Goal: Information Seeking & Learning: Learn about a topic

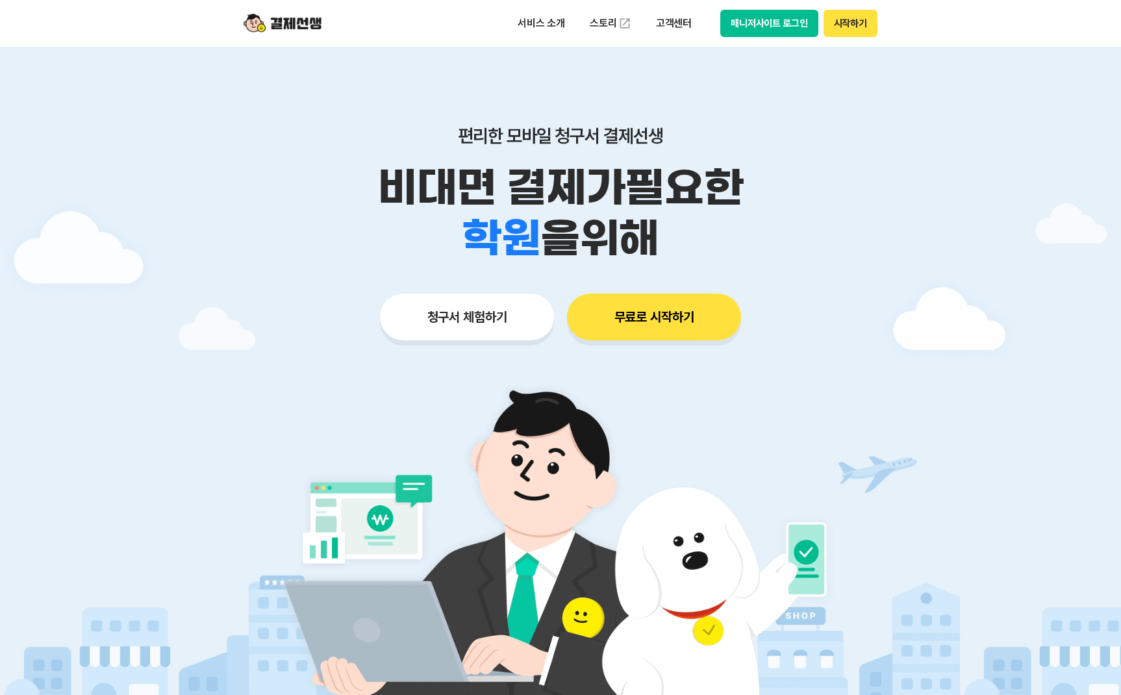
click at [793, 26] on button "매니저사이트 로그인" at bounding box center [769, 23] width 98 height 27
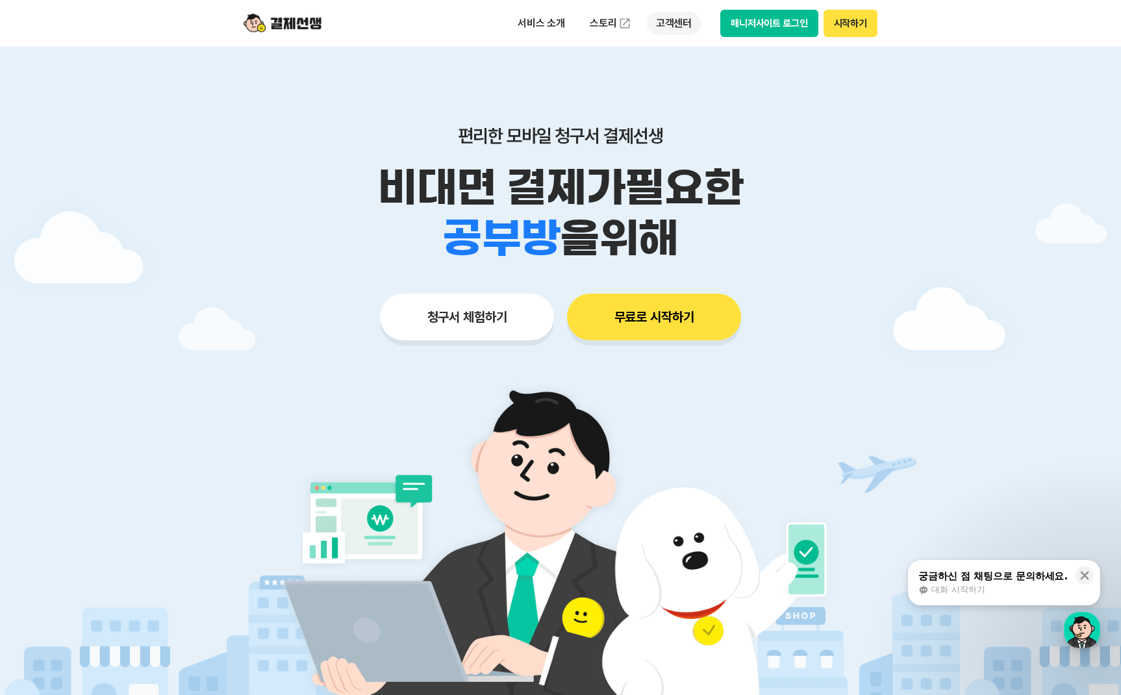
click at [677, 21] on p "고객센터" at bounding box center [674, 23] width 54 height 23
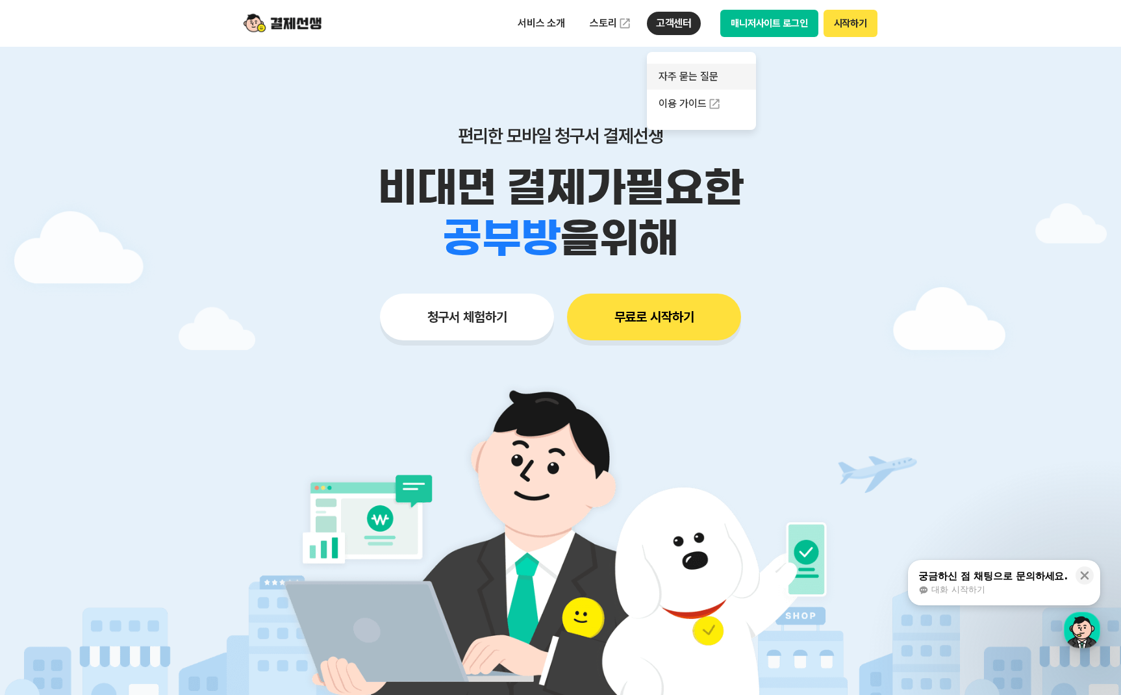
click at [678, 78] on link "자주 묻는 질문" at bounding box center [701, 77] width 109 height 26
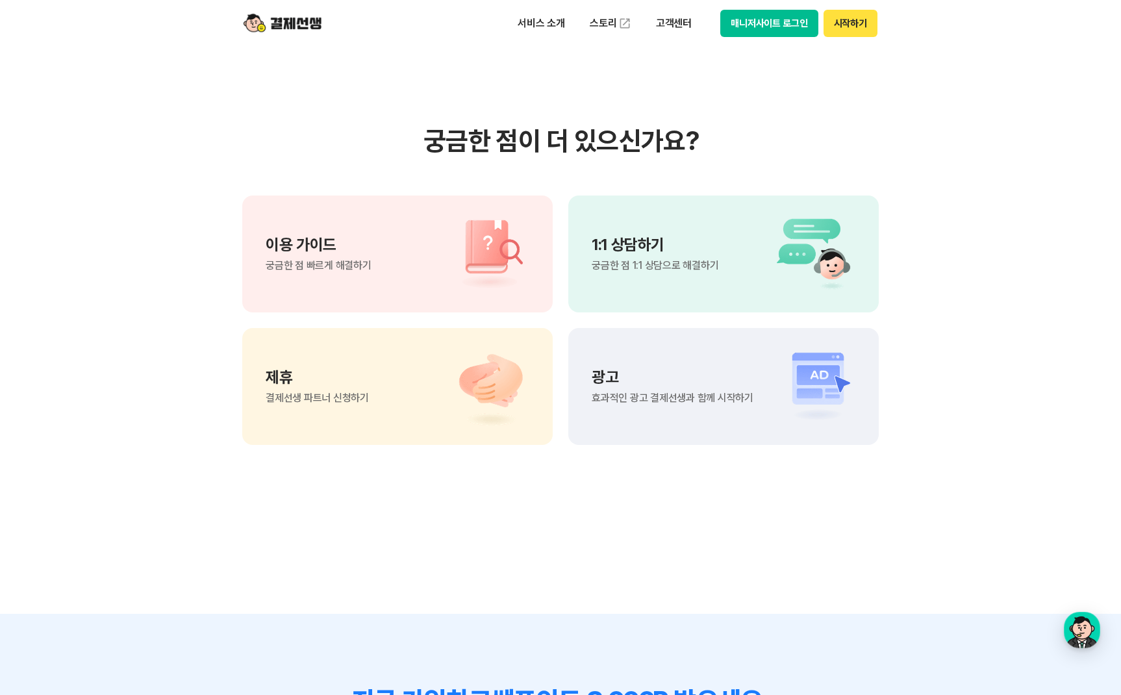
scroll to position [863, 0]
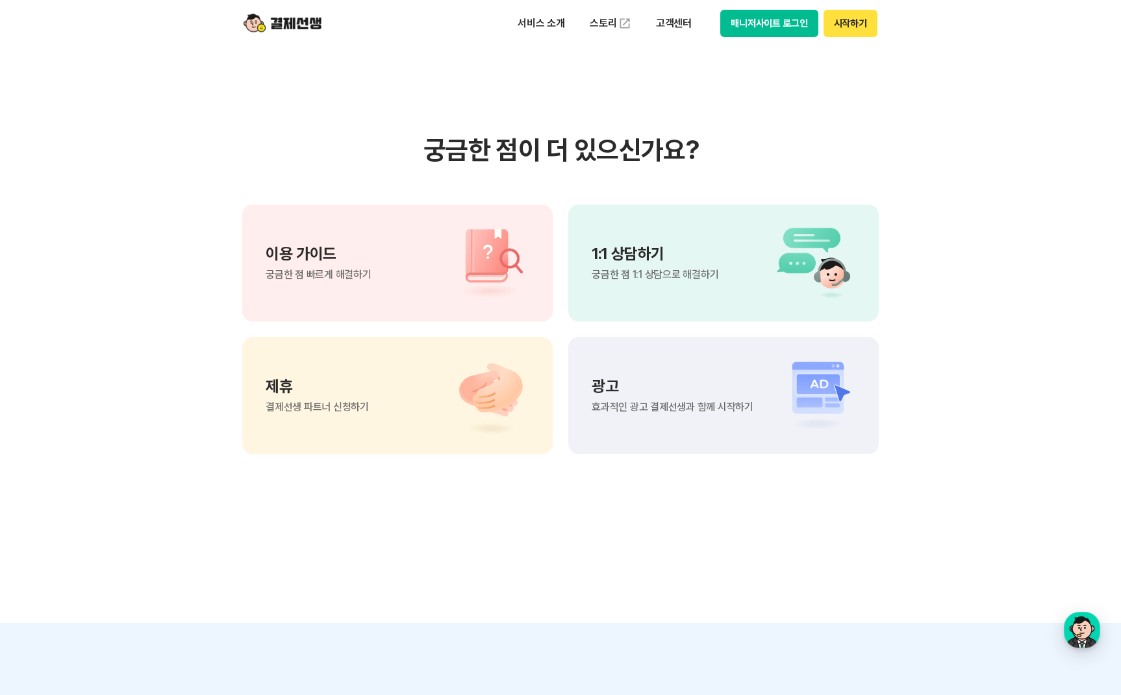
click at [412, 272] on div "이용 가이드 궁금한 점 빠르게 해결하기" at bounding box center [397, 263] width 311 height 117
click at [757, 17] on button "매니저사이트 로그인" at bounding box center [769, 23] width 98 height 27
